Goal: Task Accomplishment & Management: Complete application form

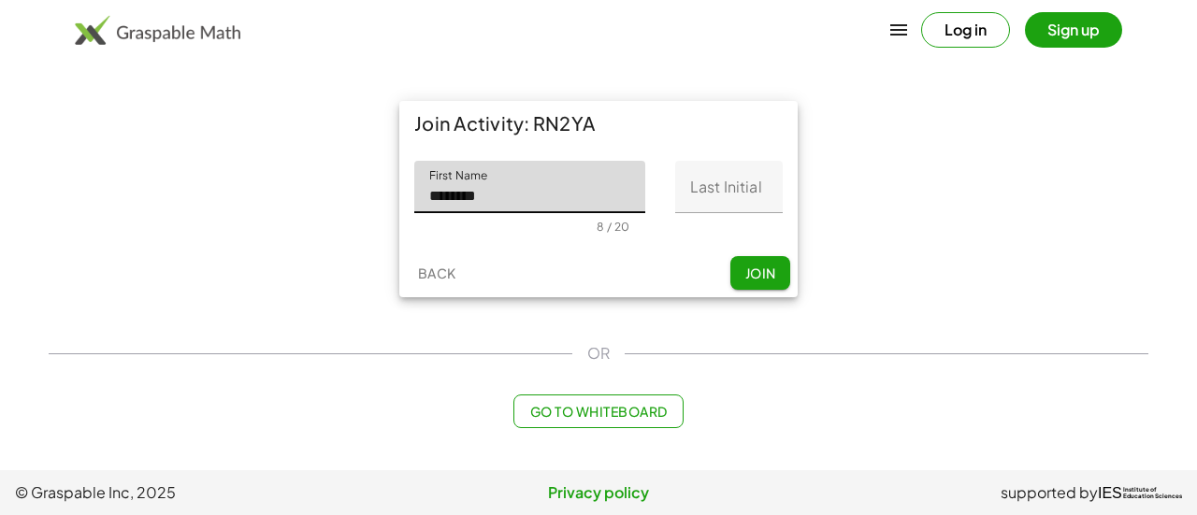
type input "********"
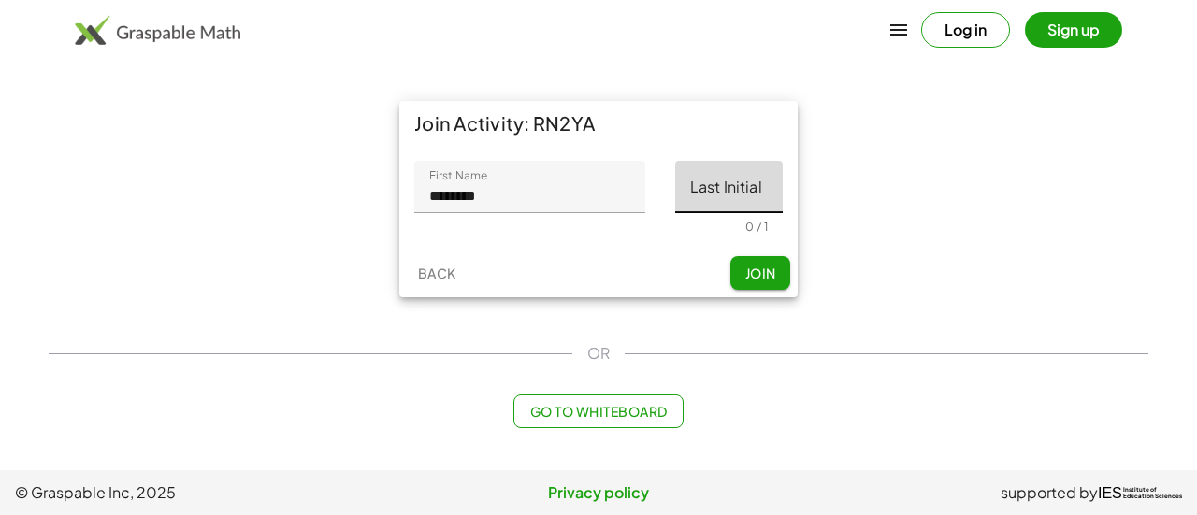
click at [758, 182] on input "Last Initial" at bounding box center [729, 187] width 108 height 52
type input "*"
click at [756, 265] on span "Join" at bounding box center [759, 273] width 31 height 17
